Goal: Task Accomplishment & Management: Manage account settings

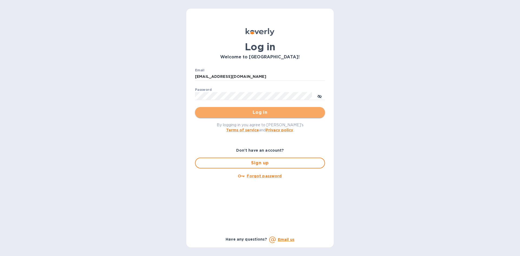
click at [249, 114] on span "Log in" at bounding box center [259, 112] width 121 height 6
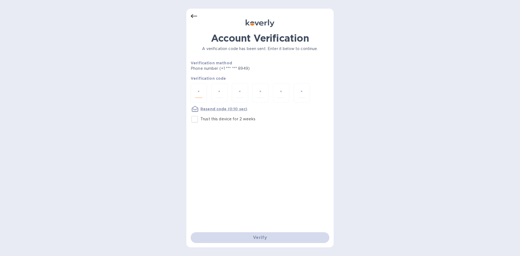
click at [196, 90] on input "number" at bounding box center [198, 93] width 7 height 10
type input "7"
type input "6"
type input "9"
type input "0"
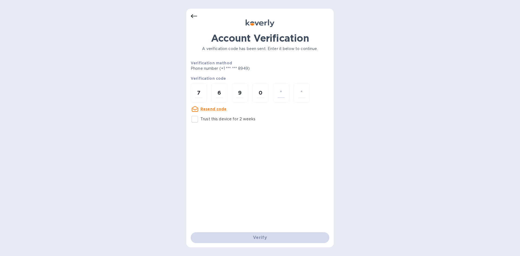
type input "1"
type input "8"
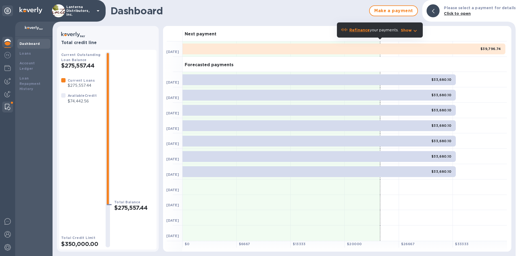
click at [5, 111] on div at bounding box center [8, 107] width 10 height 11
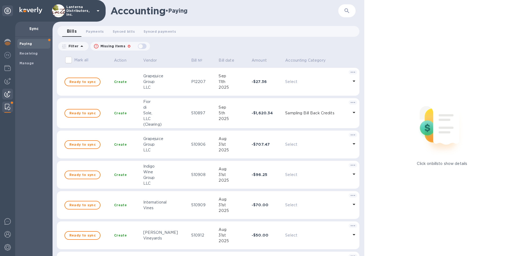
click at [5, 95] on img at bounding box center [7, 94] width 6 height 6
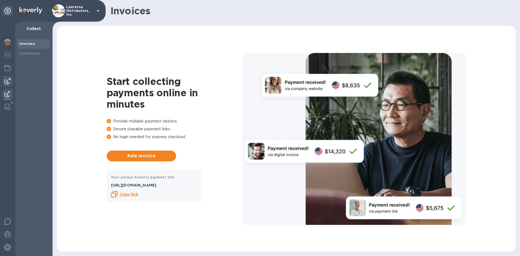
click at [7, 84] on div at bounding box center [7, 81] width 11 height 11
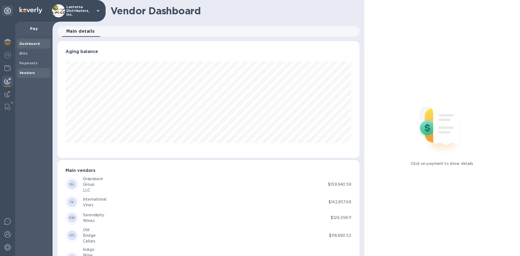
scroll to position [117, 302]
click at [28, 73] on b "Vendors" at bounding box center [27, 73] width 16 height 4
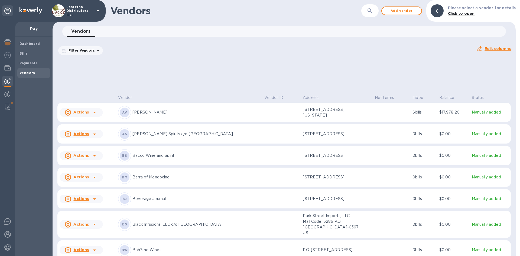
scroll to position [507, 0]
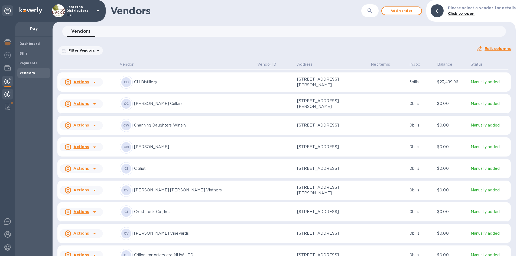
click at [6, 96] on img at bounding box center [7, 94] width 6 height 6
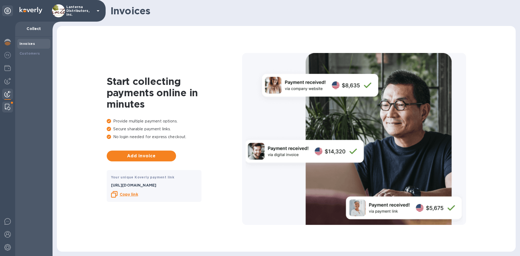
click at [4, 107] on div at bounding box center [8, 107] width 10 height 11
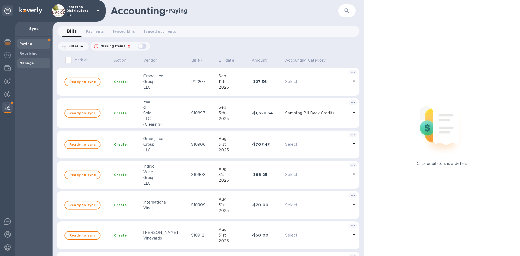
click at [31, 62] on b "Manage" at bounding box center [26, 63] width 14 height 4
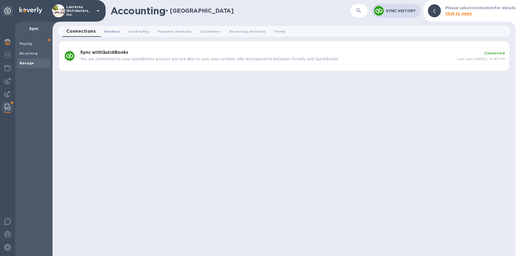
click at [112, 33] on span "Vendors 0" at bounding box center [111, 32] width 15 height 6
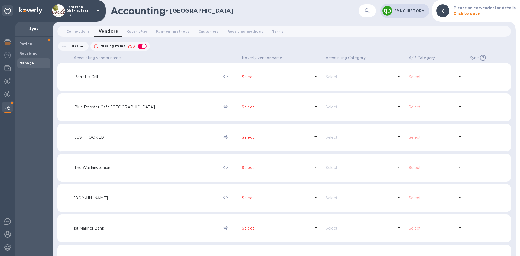
click at [365, 9] on icon "button" at bounding box center [367, 11] width 6 height 6
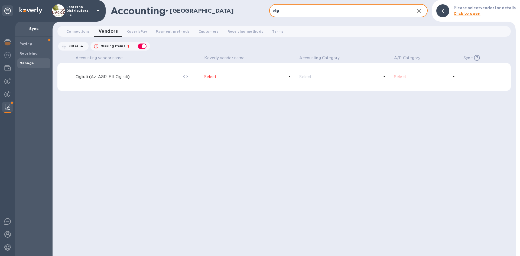
type input "cig"
click at [224, 75] on p "Select" at bounding box center [244, 77] width 80 height 6
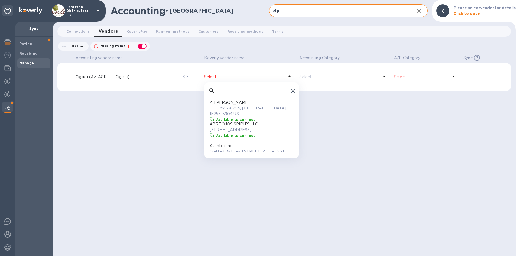
scroll to position [54, 86]
click at [226, 88] on input "text" at bounding box center [253, 91] width 72 height 8
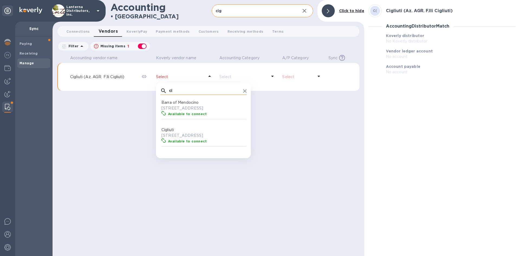
scroll to position [44, 0]
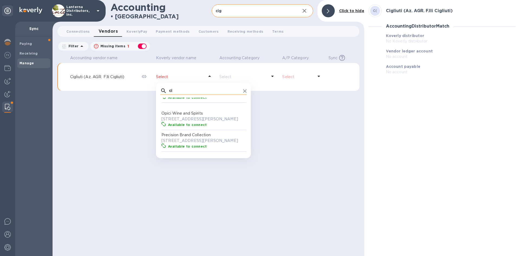
type input "cig"
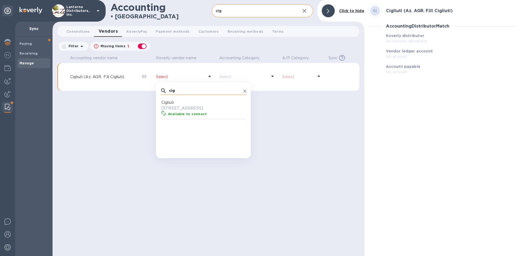
scroll to position [54, 86]
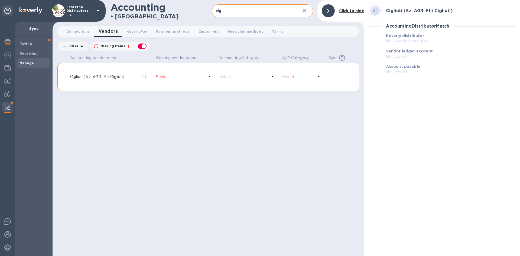
click at [328, 10] on icon at bounding box center [328, 11] width 2 height 4
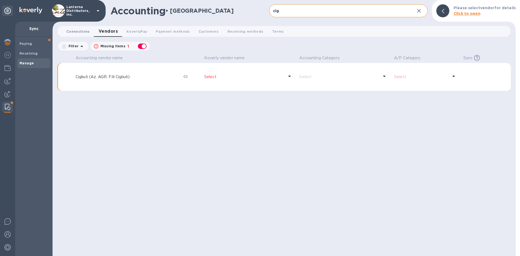
click at [81, 31] on span "Connections 0" at bounding box center [78, 32] width 24 height 6
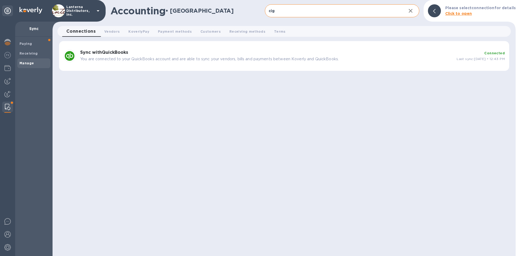
click at [116, 56] on div "Sync with QuickBooks You are connected to your QuickBooks account and are able …" at bounding box center [266, 56] width 376 height 16
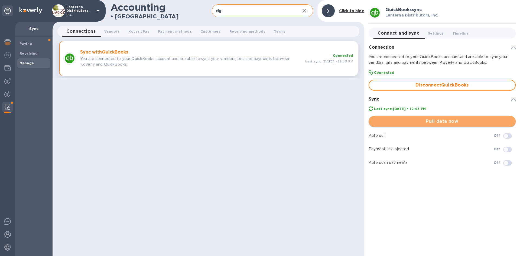
click at [418, 121] on span "Pull data now" at bounding box center [442, 121] width 138 height 6
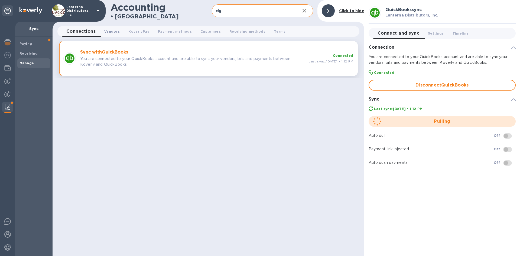
click at [118, 33] on span "Vendors 0" at bounding box center [111, 32] width 15 height 6
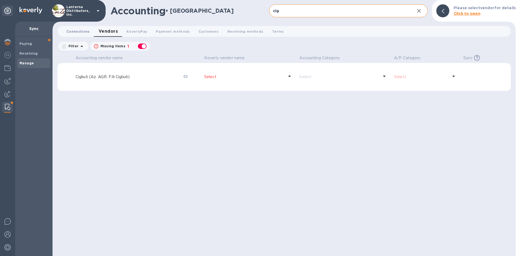
click at [83, 34] on span "Connections 0" at bounding box center [78, 32] width 24 height 6
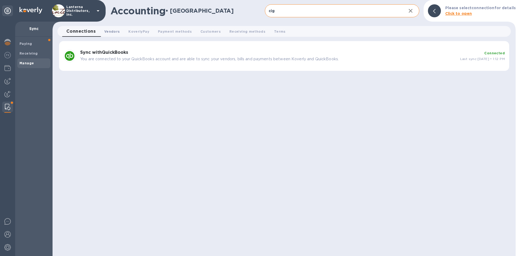
click at [107, 34] on span "Vendors 0" at bounding box center [111, 32] width 15 height 6
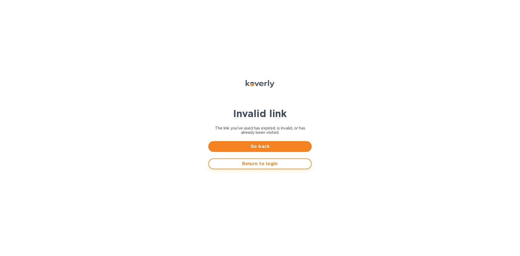
click at [258, 166] on span "Return to login" at bounding box center [260, 164] width 94 height 6
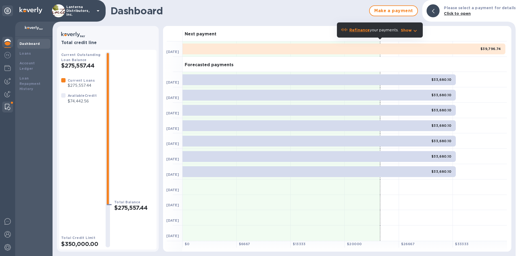
click at [7, 110] on img at bounding box center [7, 107] width 5 height 6
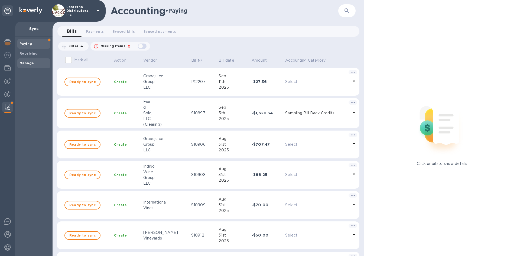
click at [31, 64] on b "Manage" at bounding box center [26, 63] width 14 height 4
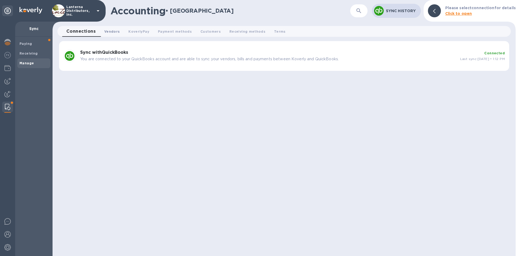
click at [107, 32] on span "Vendors 0" at bounding box center [111, 32] width 15 height 6
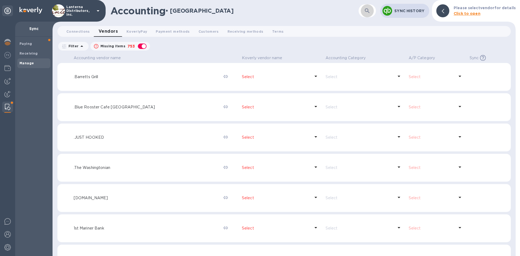
click at [370, 15] on button "button" at bounding box center [367, 10] width 13 height 13
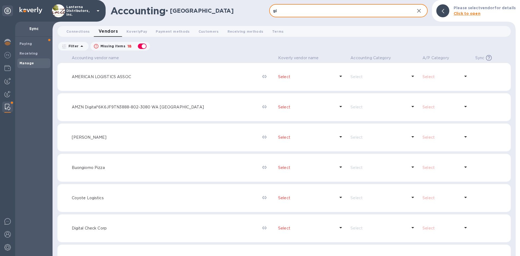
type input "g"
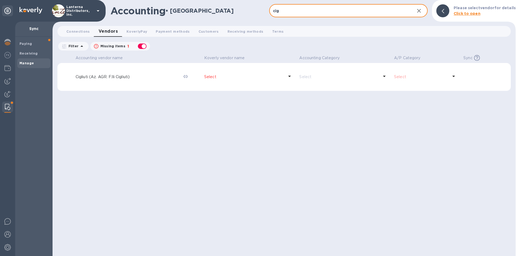
type input "cig"
click at [227, 79] on p "Select" at bounding box center [244, 77] width 80 height 6
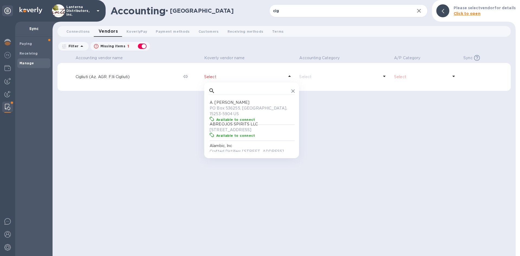
scroll to position [54, 86]
click at [224, 91] on input "text" at bounding box center [253, 91] width 72 height 8
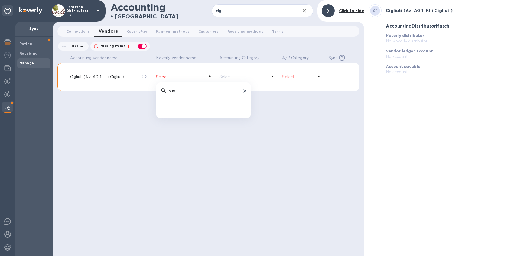
scroll to position [0, 0]
type input "g"
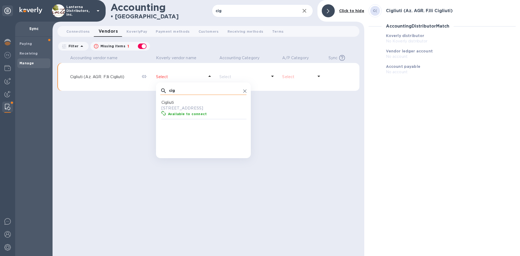
scroll to position [54, 86]
type input "cig"
click at [246, 92] on icon at bounding box center [244, 91] width 3 height 3
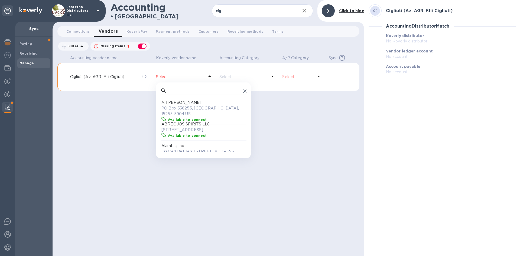
click at [283, 142] on div "Accounting vendor name Koverly vendor name Accounting Category A/P Category Syn…" at bounding box center [208, 155] width 302 height 203
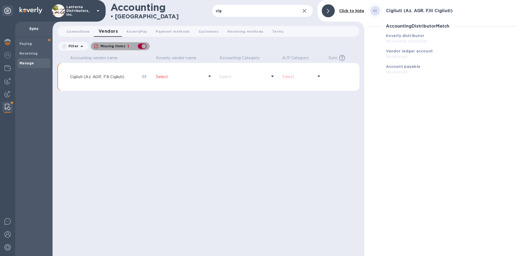
click at [144, 44] on div "button" at bounding box center [142, 47] width 11 height 8
checkbox input "false"
click at [171, 79] on p "Cigliuti" at bounding box center [185, 77] width 59 height 6
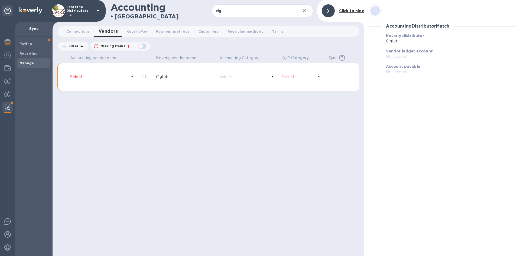
click at [306, 79] on p "Select" at bounding box center [297, 77] width 31 height 6
click at [104, 80] on div "Select" at bounding box center [98, 77] width 59 height 8
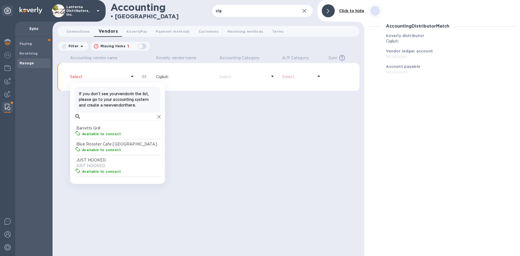
scroll to position [54, 86]
click at [86, 121] on input "text" at bounding box center [119, 117] width 72 height 8
type input "cig"
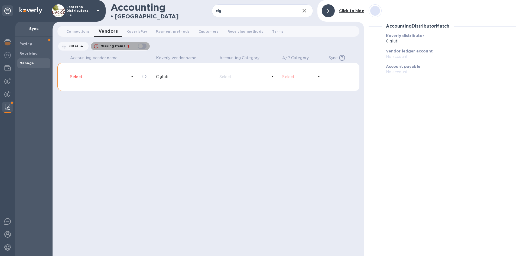
click at [142, 48] on div "button" at bounding box center [142, 47] width 11 height 8
checkbox input "true"
click at [86, 81] on td "Cigliuti (Az. AGR. F.lli Cigliuti)" at bounding box center [104, 77] width 72 height 28
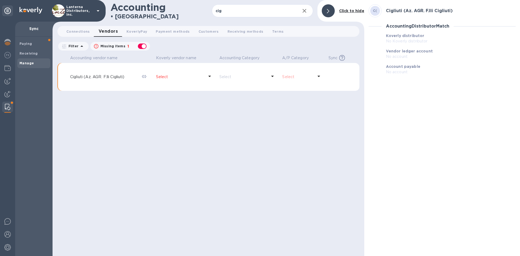
click at [165, 75] on p "Select" at bounding box center [180, 77] width 48 height 6
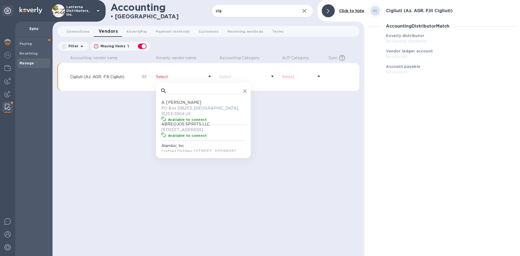
scroll to position [54, 86]
click at [198, 91] on input "text" at bounding box center [205, 91] width 72 height 8
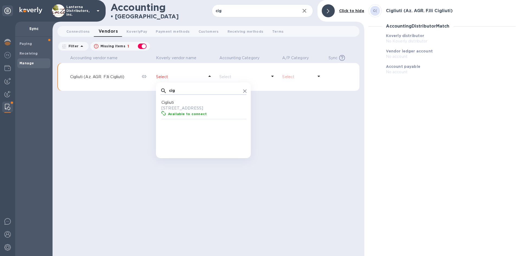
type input "cig"
